Goal: Task Accomplishment & Management: Manage account settings

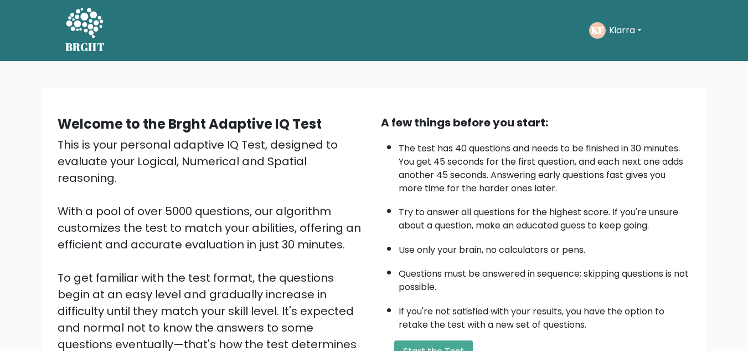
click at [622, 34] on button "Kiarra" at bounding box center [625, 30] width 39 height 14
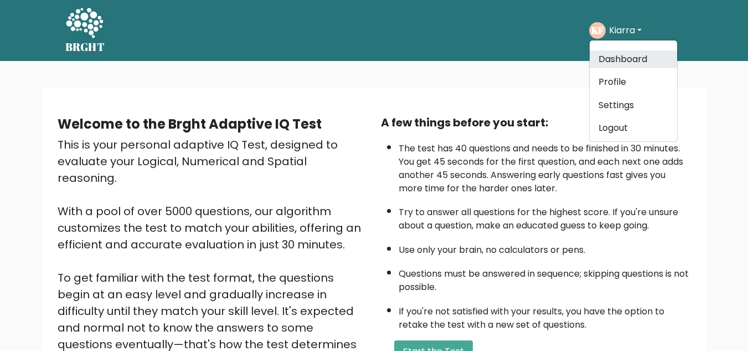
click at [626, 53] on link "Dashboard" at bounding box center [634, 59] width 88 height 18
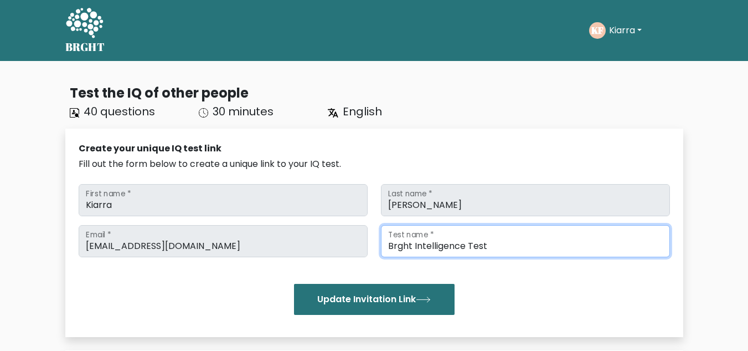
click at [537, 246] on input "Brght Intelligence Test" at bounding box center [525, 241] width 289 height 32
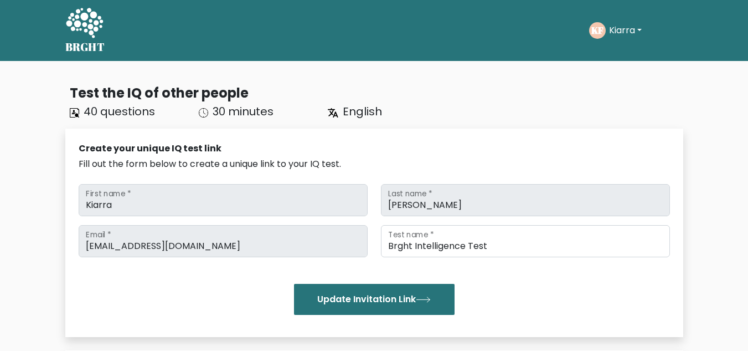
click at [601, 44] on ul "Take the test KF Kiarra Dashboard Profile Settings Logout Dashboard Profile Set…" at bounding box center [636, 30] width 94 height 34
click at [634, 26] on button "Kiarra" at bounding box center [625, 30] width 39 height 14
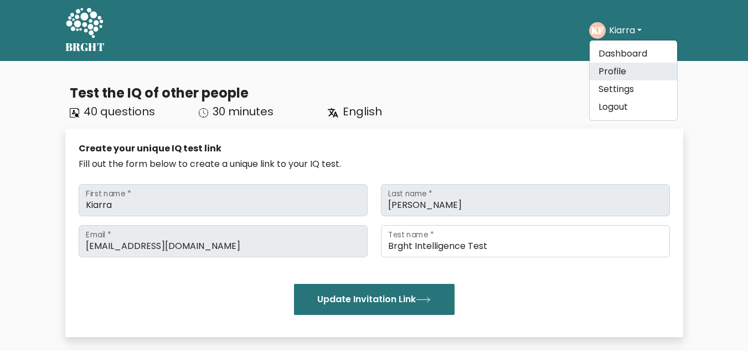
click at [628, 75] on link "Profile" at bounding box center [634, 72] width 88 height 18
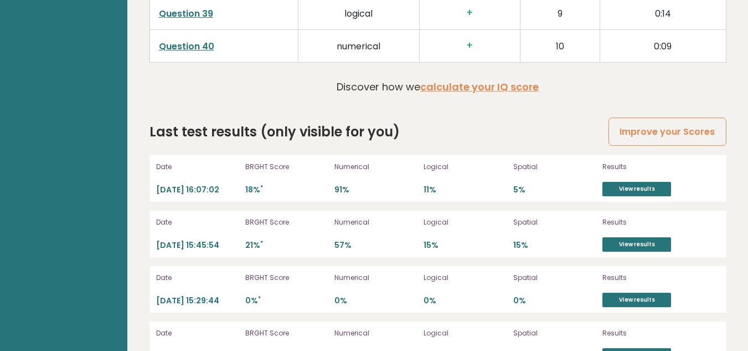
scroll to position [3128, 0]
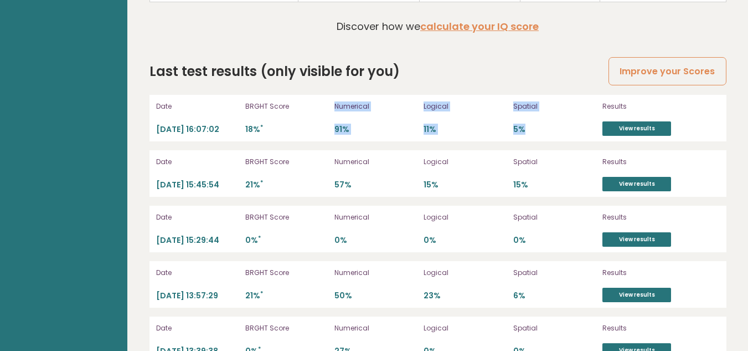
drag, startPoint x: 327, startPoint y: 99, endPoint x: 539, endPoint y: 96, distance: 211.6
click at [539, 96] on div "Date 2025-09-04 16:07:02 BRGHT Score 18% * Numerical 91% Logical 11% Spatial 5%…" at bounding box center [438, 118] width 577 height 47
click at [539, 124] on p "5%" at bounding box center [555, 129] width 83 height 11
drag, startPoint x: 539, startPoint y: 96, endPoint x: 333, endPoint y: 97, distance: 205.5
click at [333, 97] on div "Date 2025-09-04 16:07:02 BRGHT Score 18% * Numerical 91% Logical 11% Spatial 5%…" at bounding box center [438, 118] width 577 height 47
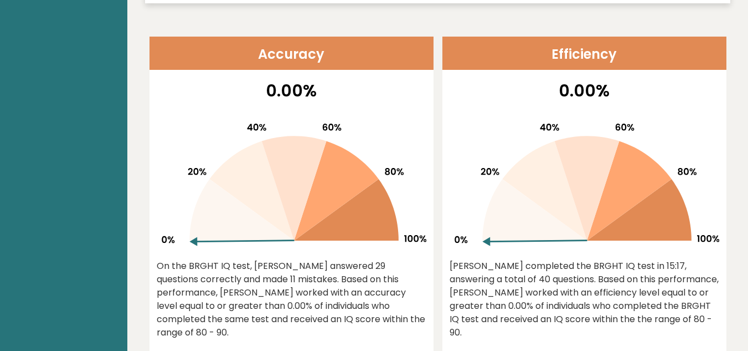
scroll to position [0, 0]
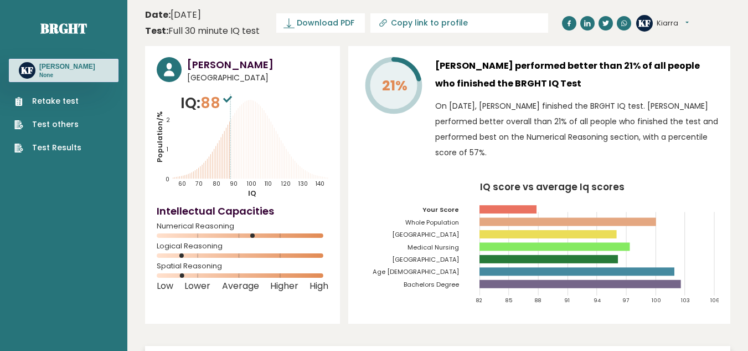
click at [668, 24] on button "Kiarra" at bounding box center [673, 23] width 32 height 11
